Goal: Task Accomplishment & Management: Use online tool/utility

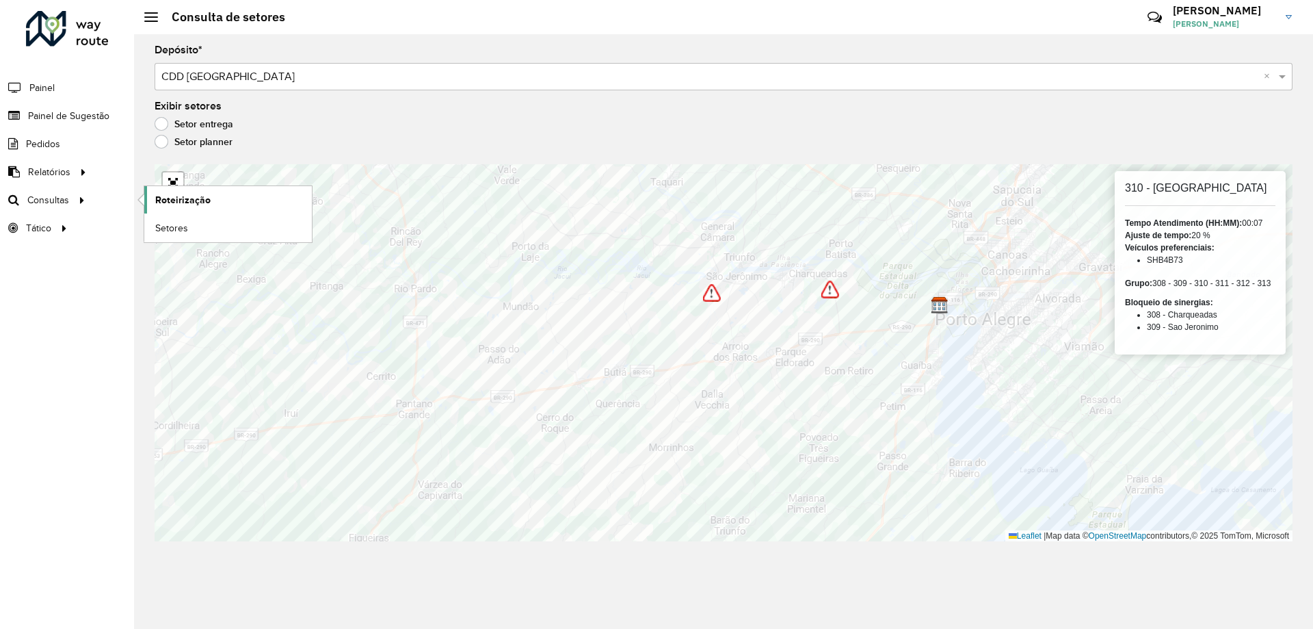
click at [163, 199] on span "Roteirização" at bounding box center [182, 200] width 55 height 14
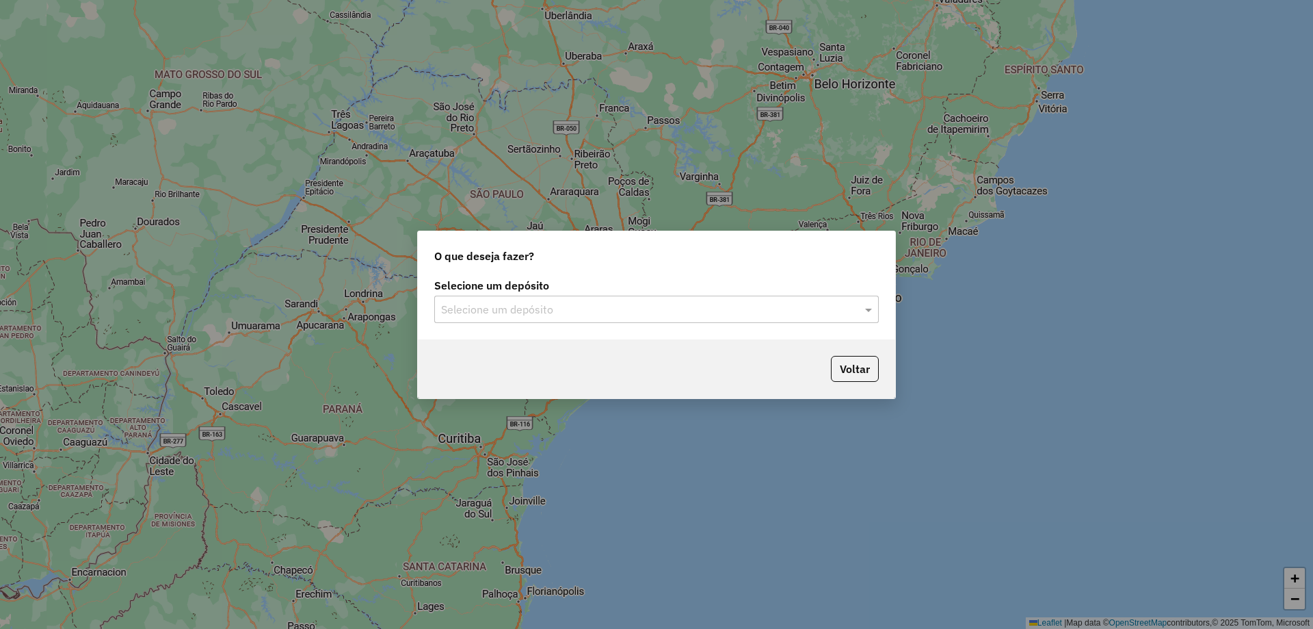
click at [601, 316] on input "text" at bounding box center [643, 310] width 404 height 16
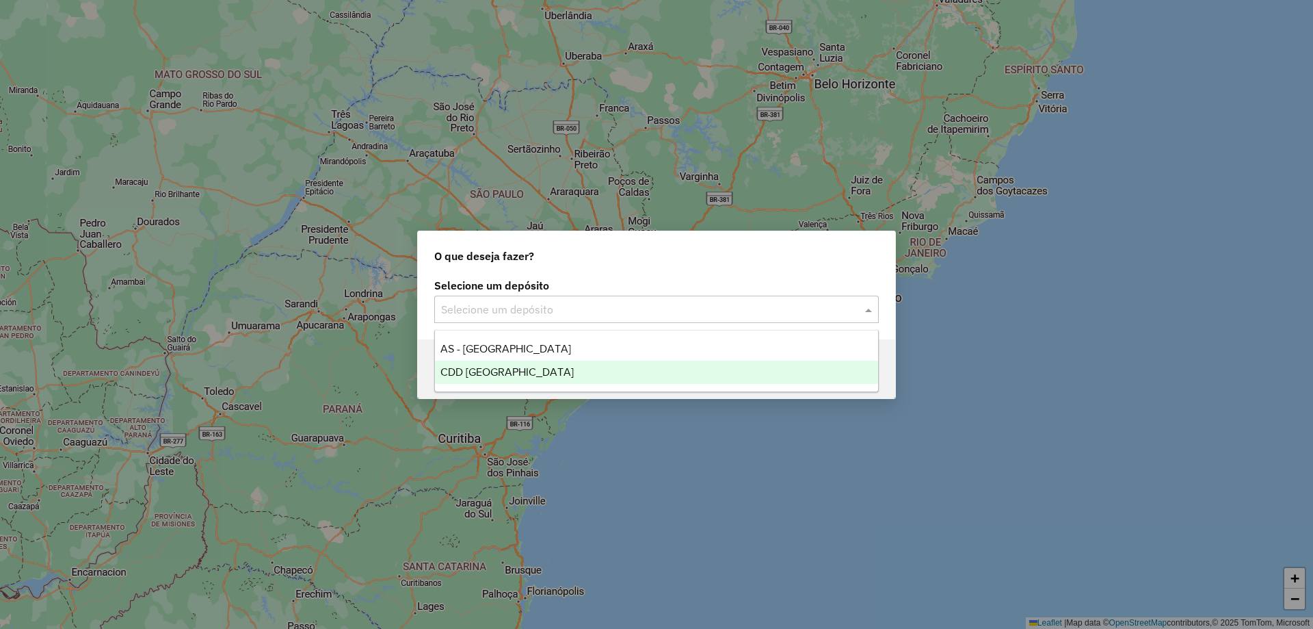
click at [560, 367] on div "CDD [GEOGRAPHIC_DATA]" at bounding box center [656, 371] width 443 height 23
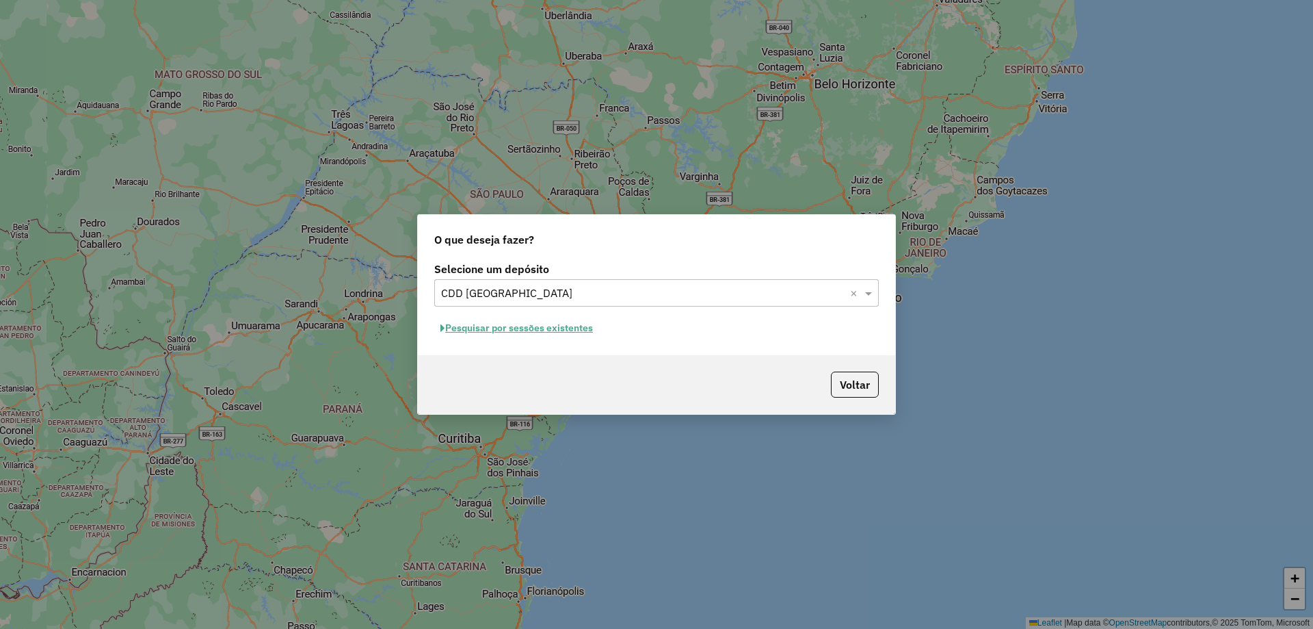
click at [486, 330] on button "Pesquisar por sessões existentes" at bounding box center [516, 327] width 165 height 21
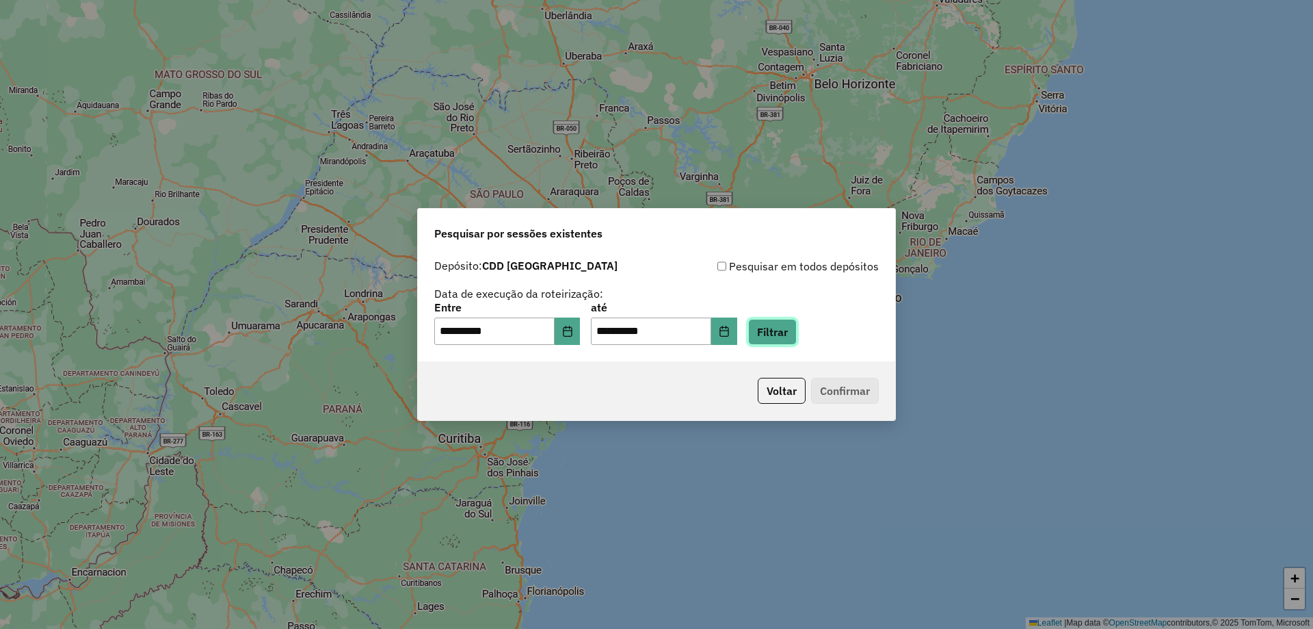
click at [797, 319] on button "Filtrar" at bounding box center [772, 332] width 49 height 26
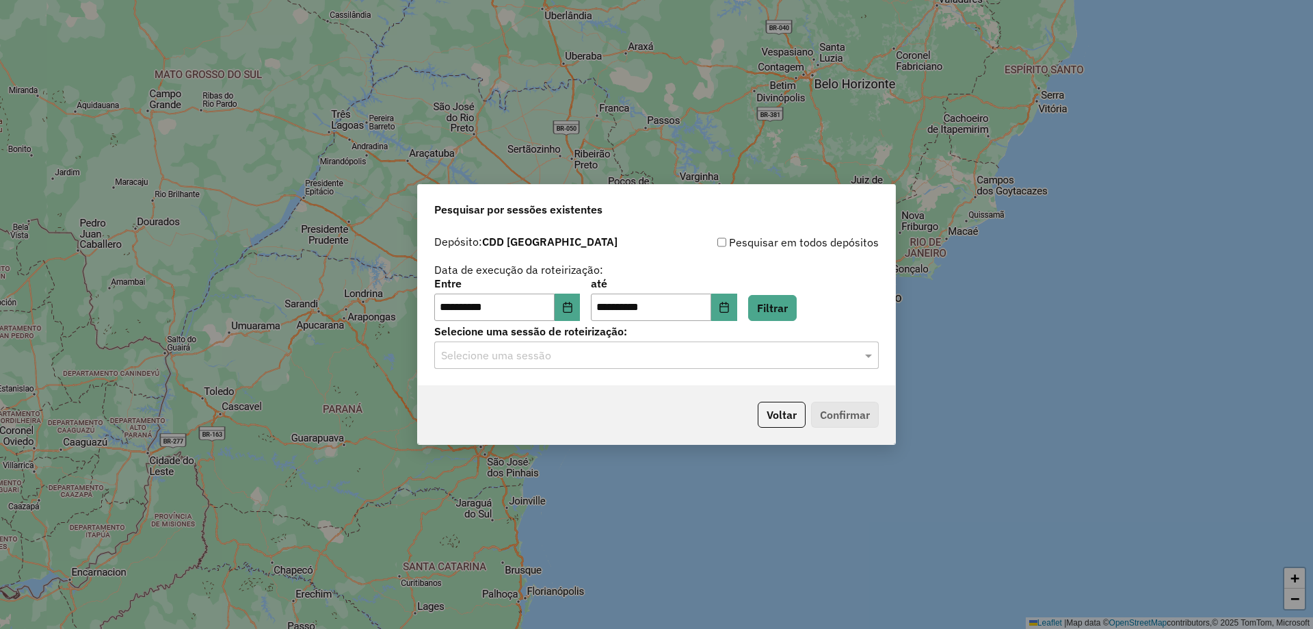
click at [721, 363] on input "text" at bounding box center [643, 355] width 404 height 16
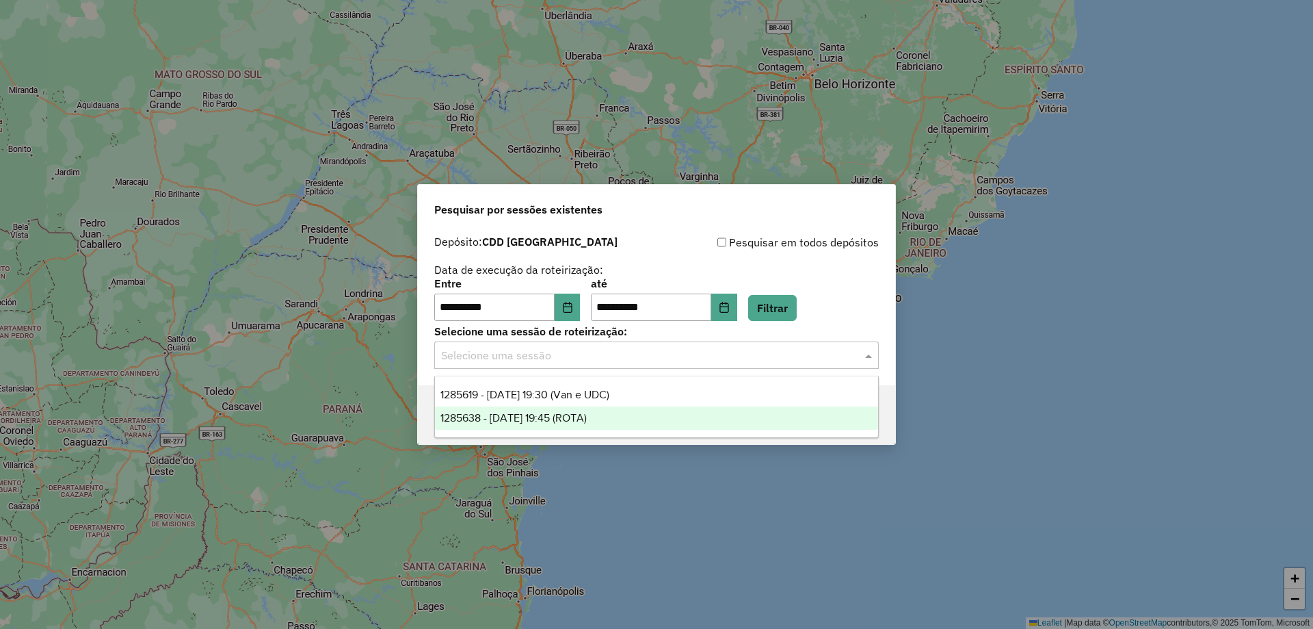
click at [579, 413] on span "1285638 - 30/09/2025 19:45 (ROTA)" at bounding box center [513, 418] width 146 height 12
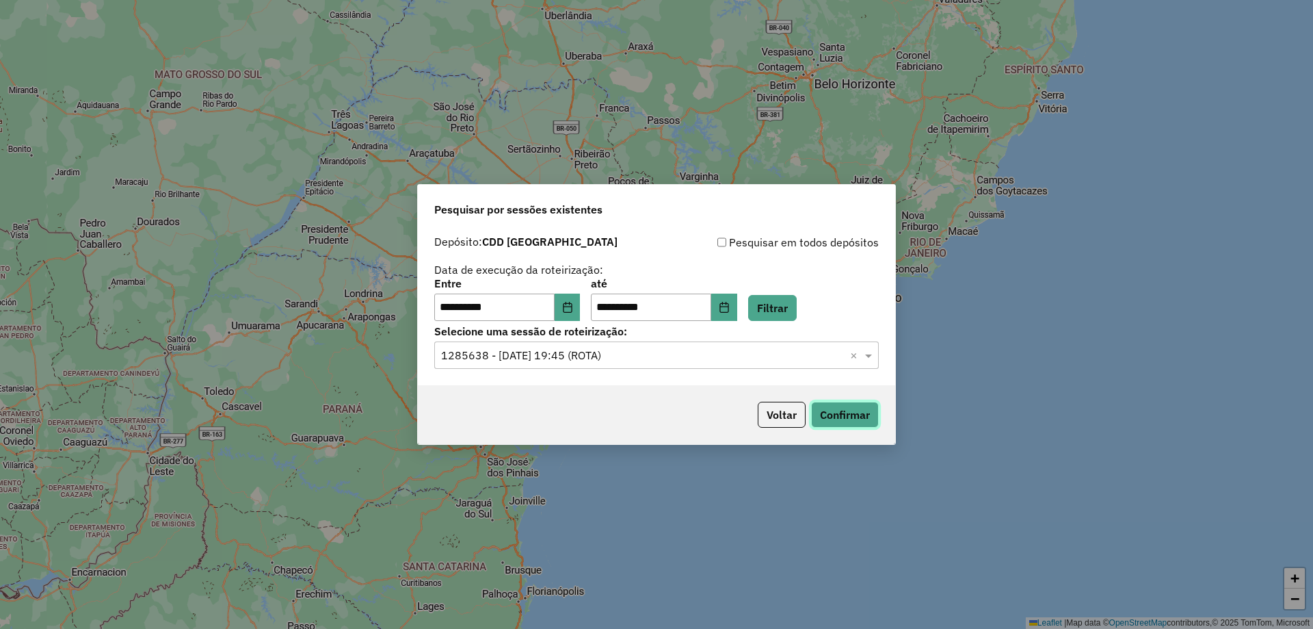
click at [858, 410] on button "Confirmar" at bounding box center [845, 415] width 68 height 26
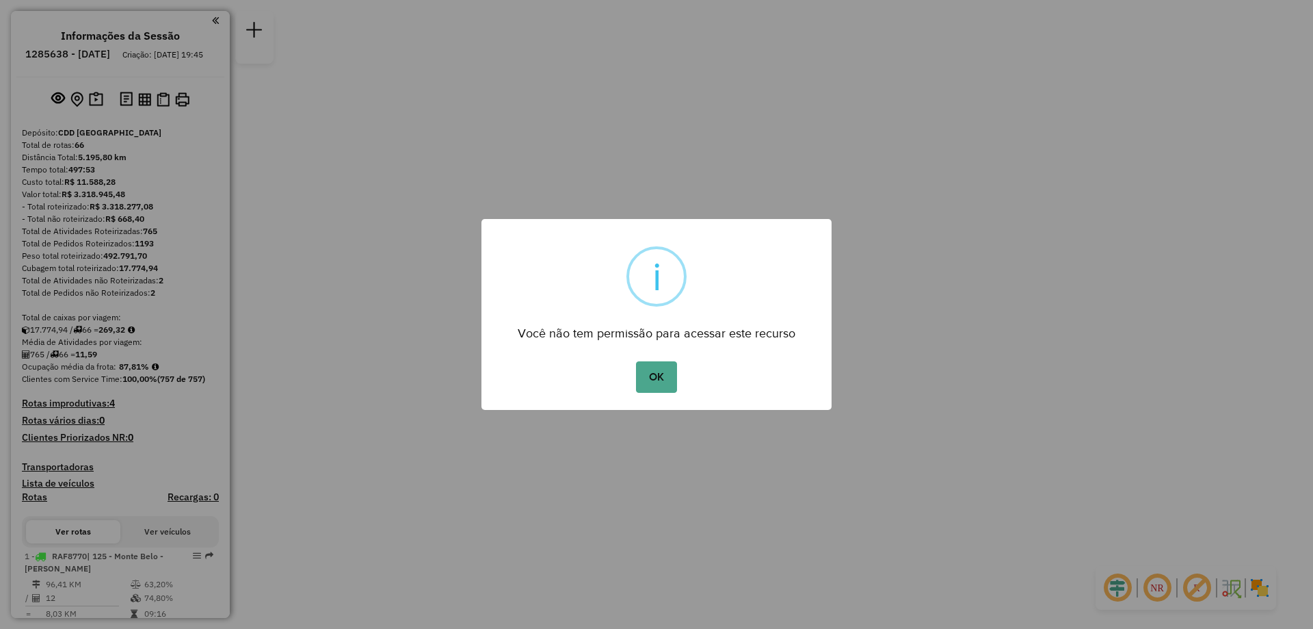
click at [659, 393] on div "OK No Cancel" at bounding box center [657, 377] width 350 height 38
click at [658, 376] on button "OK" at bounding box center [656, 376] width 40 height 31
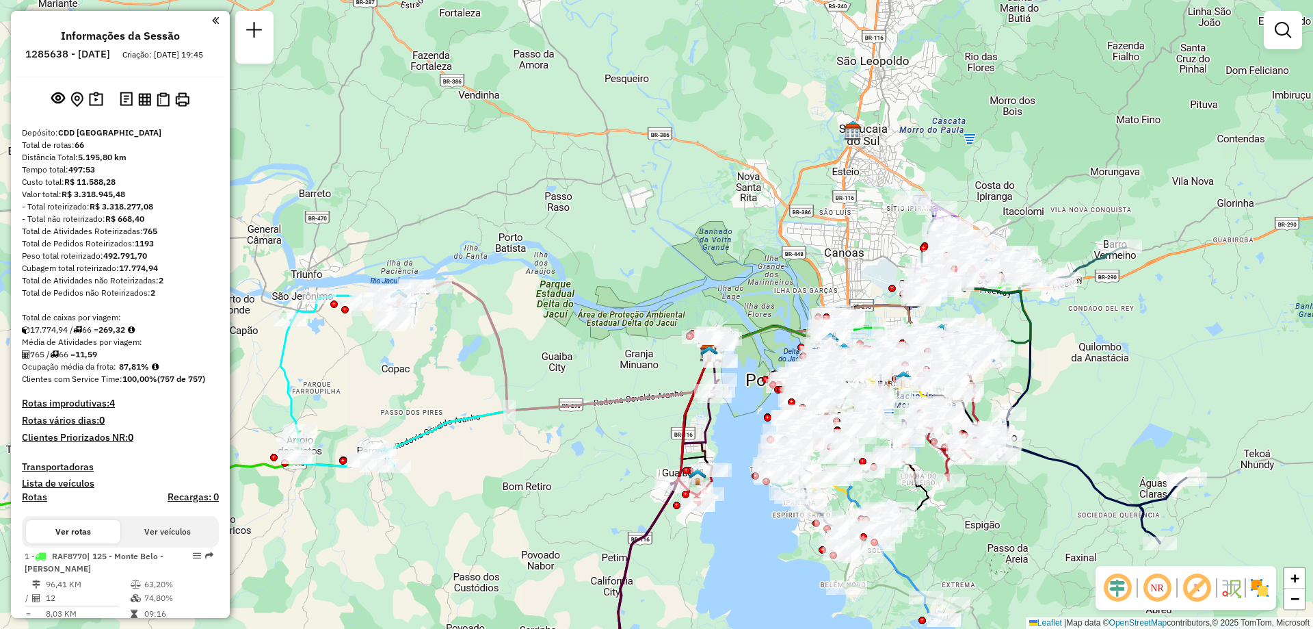
drag, startPoint x: 412, startPoint y: 361, endPoint x: 508, endPoint y: 429, distance: 116.7
click at [508, 429] on div "Janela de atendimento Grade de atendimento Capacidade Transportadoras Veículos …" at bounding box center [656, 314] width 1313 height 629
select select "**********"
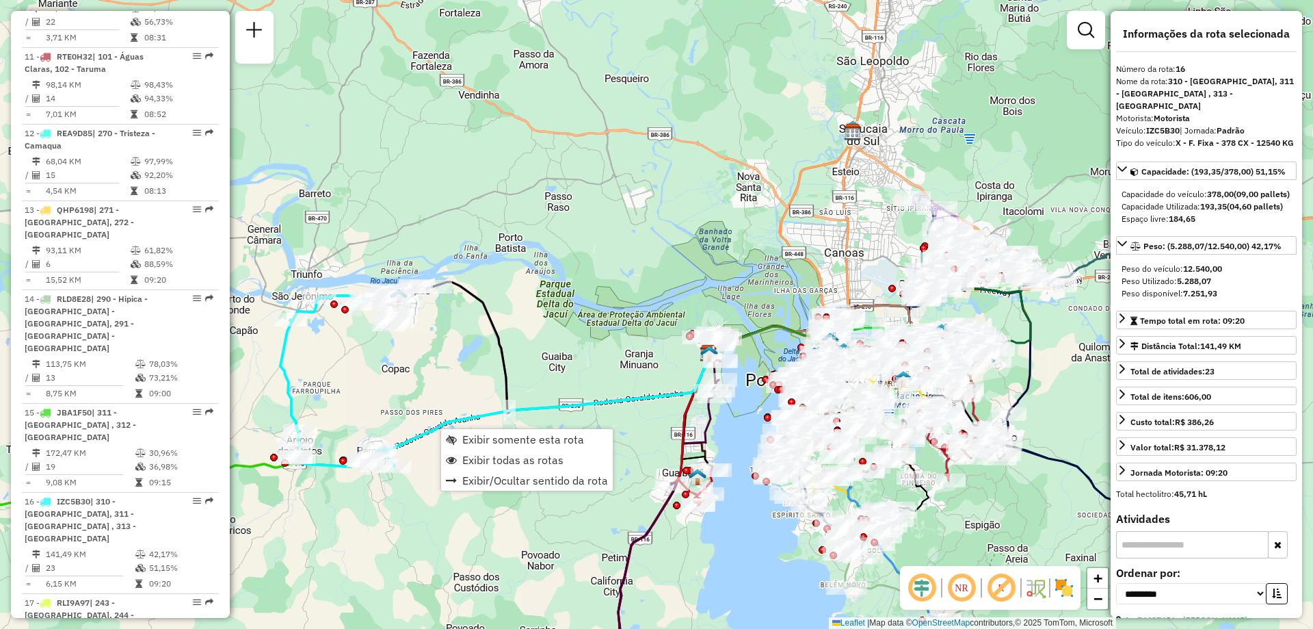
scroll to position [1735, 0]
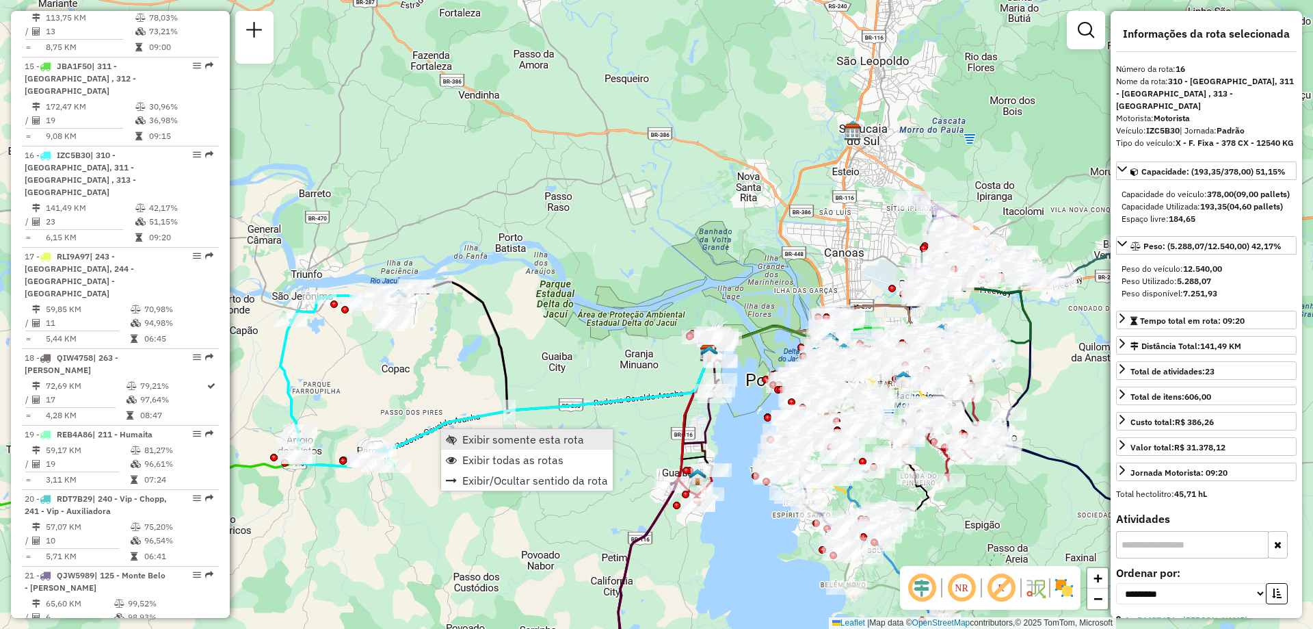
click at [478, 442] on span "Exibir somente esta rota" at bounding box center [523, 439] width 122 height 11
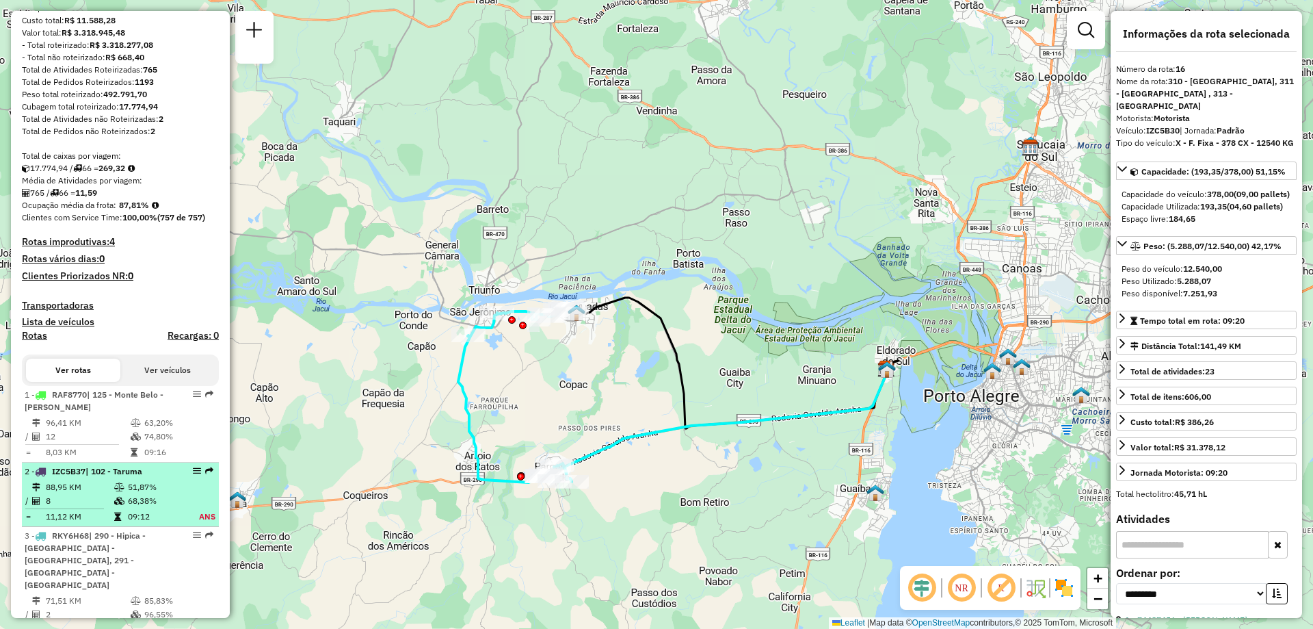
scroll to position [0, 0]
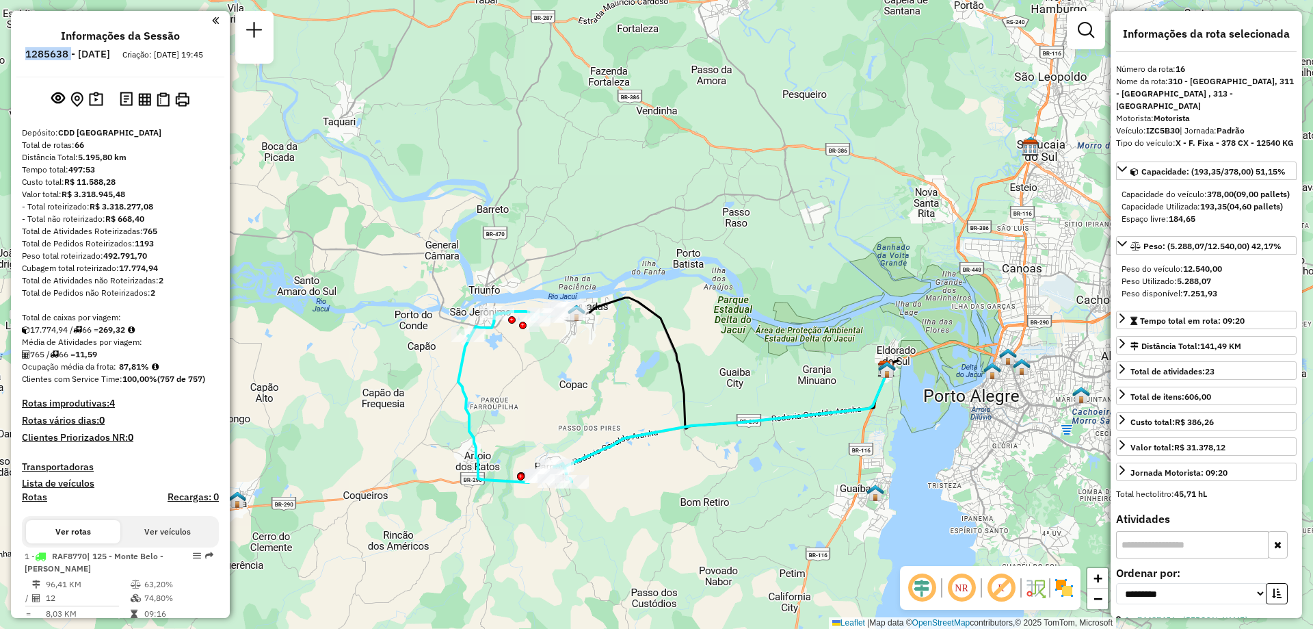
drag, startPoint x: 108, startPoint y: 49, endPoint x: 60, endPoint y: 53, distance: 48.7
click at [60, 53] on li "1285638 - [DATE]" at bounding box center [68, 57] width 92 height 18
copy h6 "1285638"
